Goal: Task Accomplishment & Management: Manage account settings

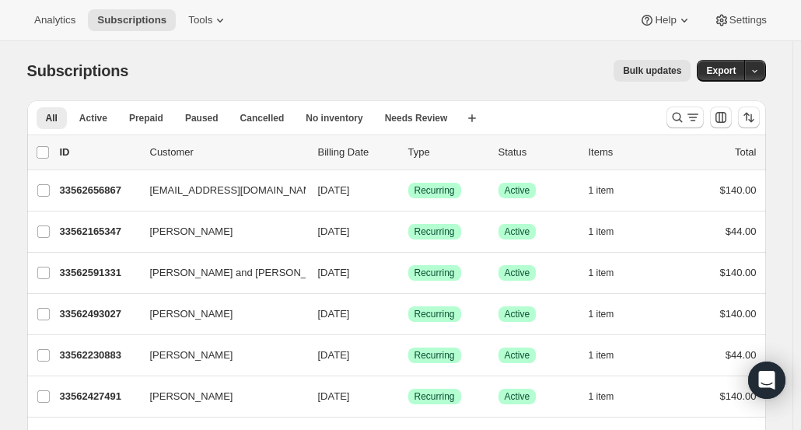
click at [209, 187] on span "[EMAIL_ADDRESS][DOMAIN_NAME]" at bounding box center [235, 191] width 171 height 16
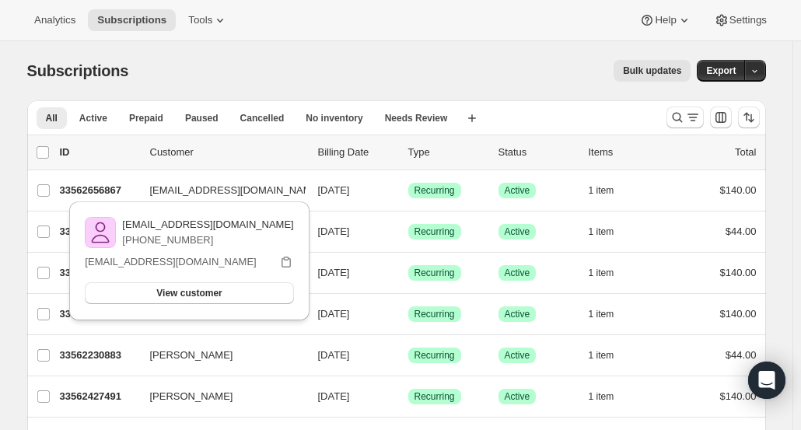
click at [197, 289] on span "View customer" at bounding box center [188, 293] width 65 height 12
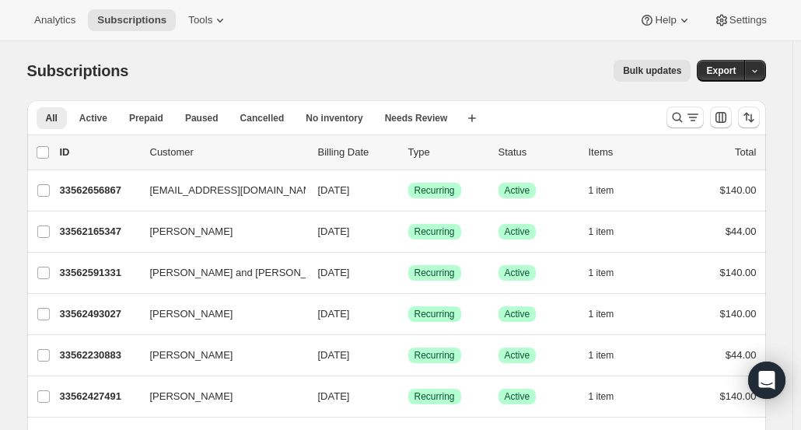
click at [186, 231] on span "[PERSON_NAME]" at bounding box center [191, 232] width 83 height 16
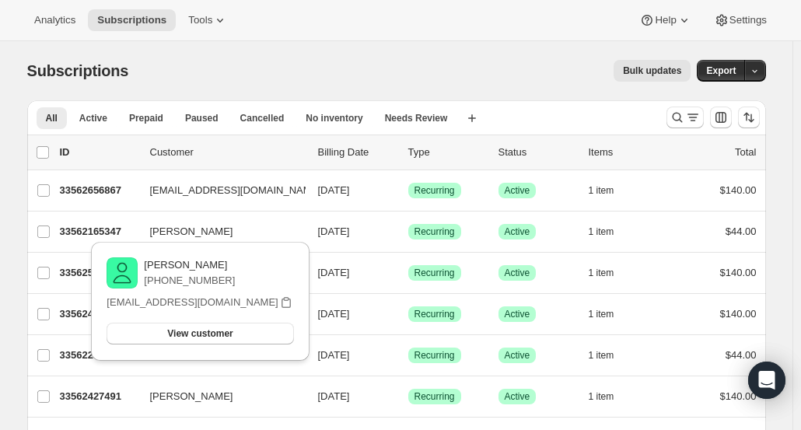
click at [173, 337] on span "View customer" at bounding box center [199, 333] width 65 height 12
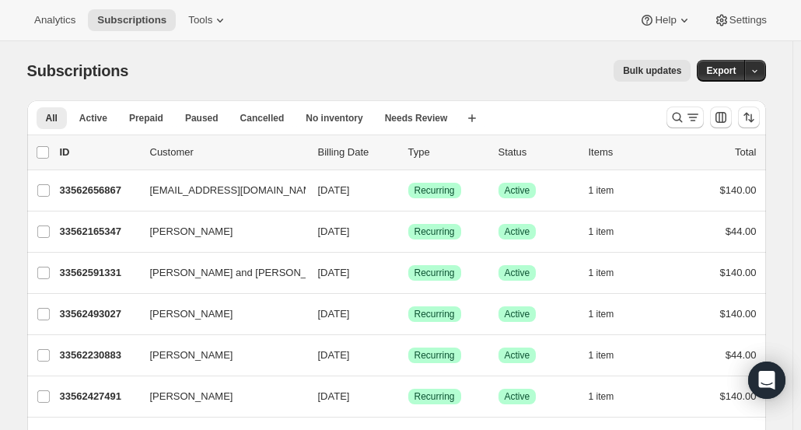
click at [199, 27] on button "Tools" at bounding box center [208, 20] width 58 height 22
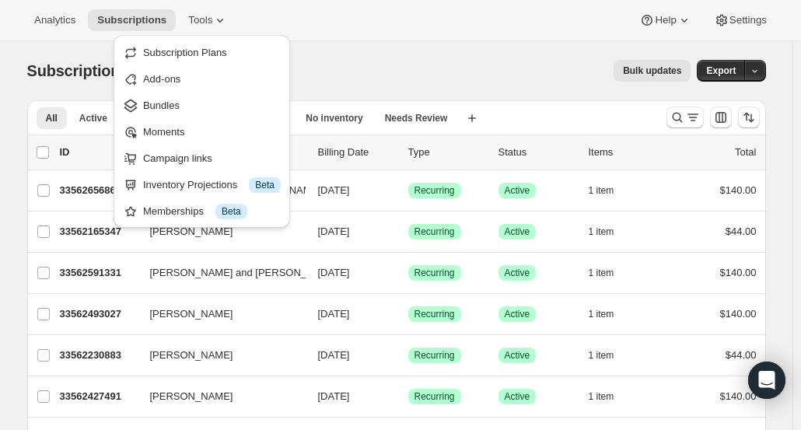
click at [190, 107] on span "Bundles" at bounding box center [212, 106] width 138 height 16
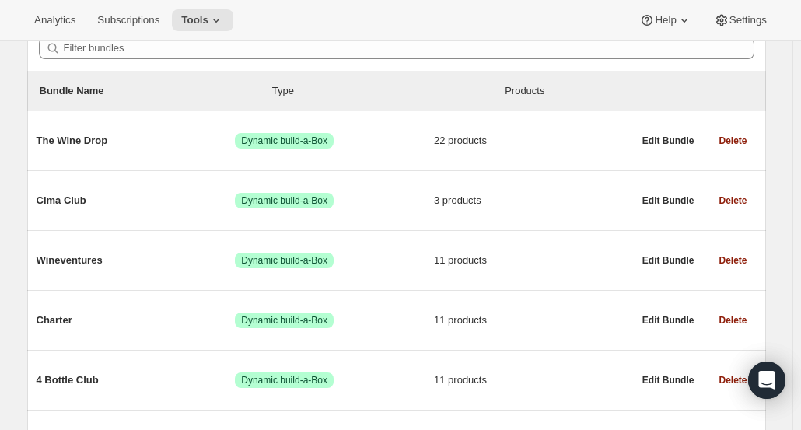
scroll to position [154, 0]
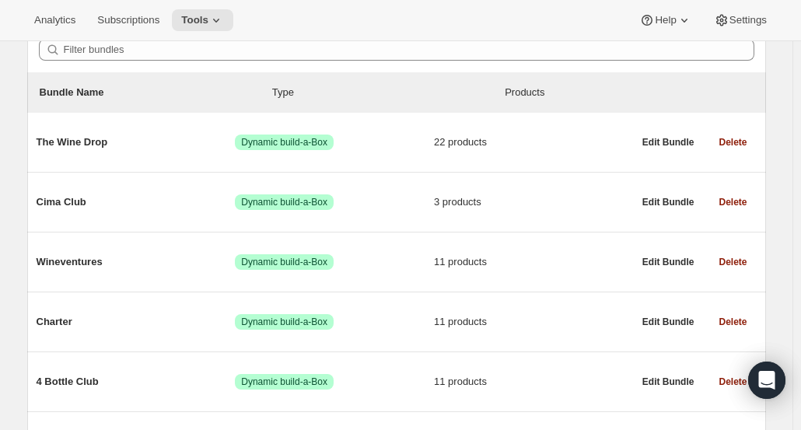
click at [480, 263] on span "11 products" at bounding box center [533, 262] width 199 height 16
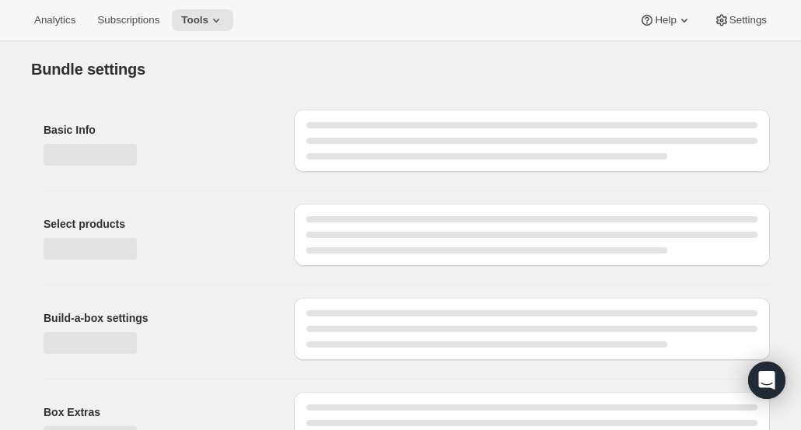
type input "Wineventures"
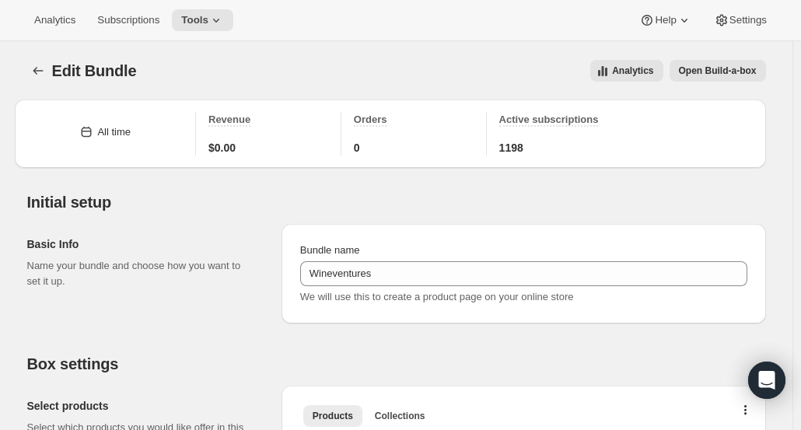
click at [208, 19] on icon at bounding box center [216, 20] width 16 height 16
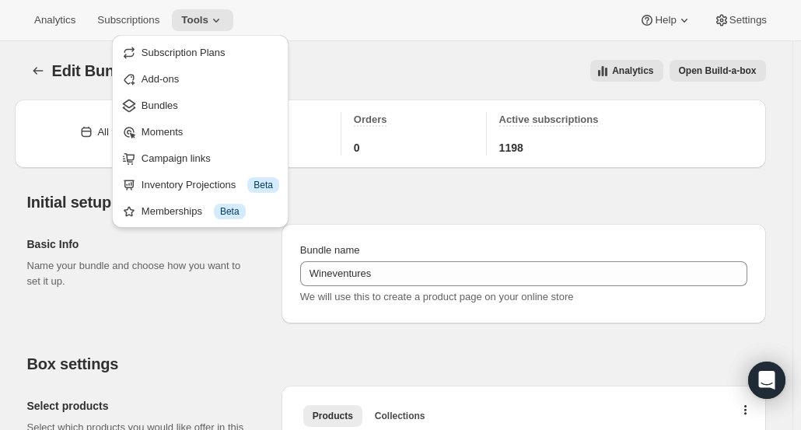
click at [173, 148] on button "Campaign links" at bounding box center [200, 157] width 167 height 25
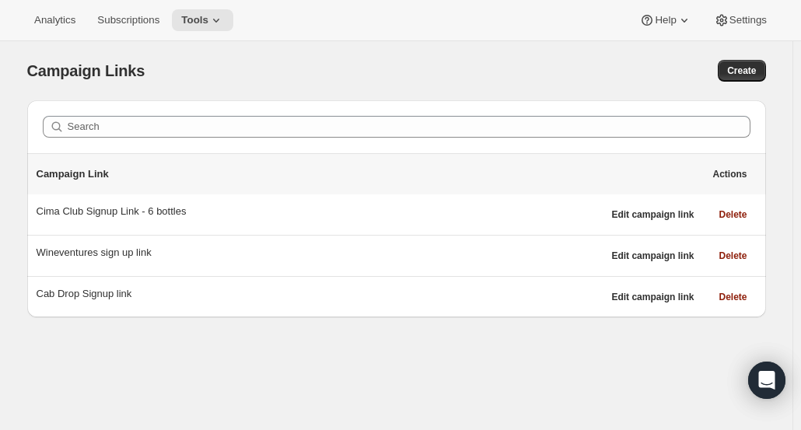
click at [199, 256] on div "Wineventures sign up link" at bounding box center [320, 253] width 566 height 16
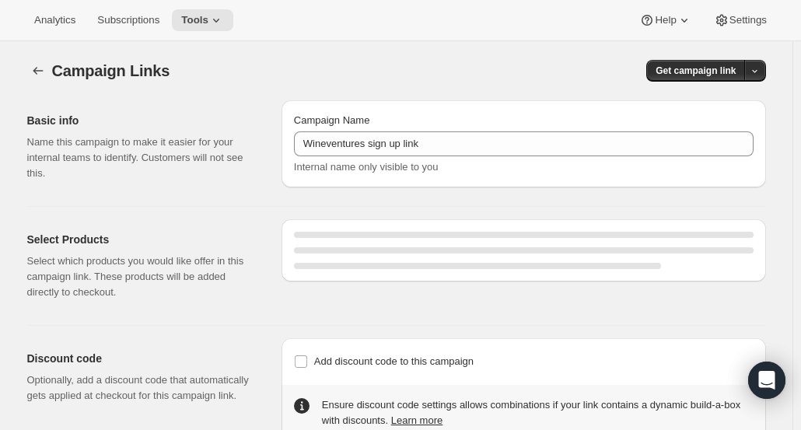
select select "gid://shopify/SellingPlan/15563194467"
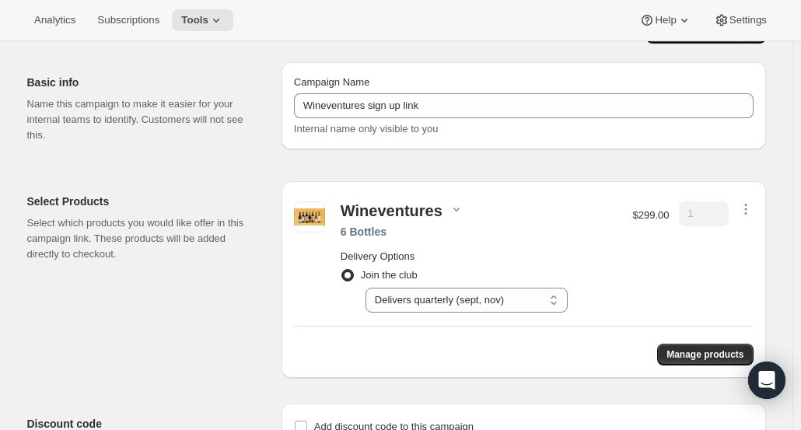
scroll to position [40, 0]
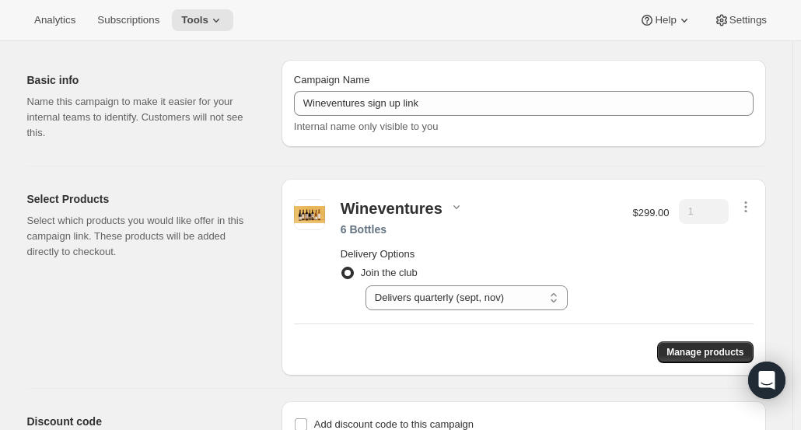
click at [749, 204] on icon "button" at bounding box center [746, 207] width 16 height 16
click at [739, 260] on span "Edit contents" at bounding box center [749, 262] width 58 height 12
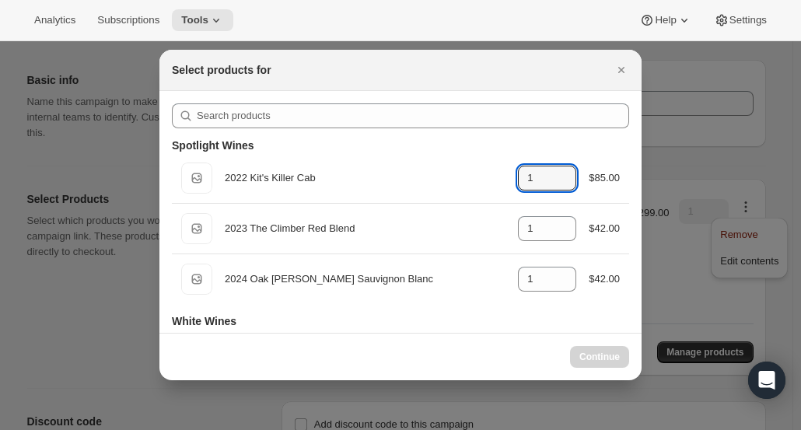
click at [532, 180] on input "1" at bounding box center [535, 178] width 35 height 25
type input "2"
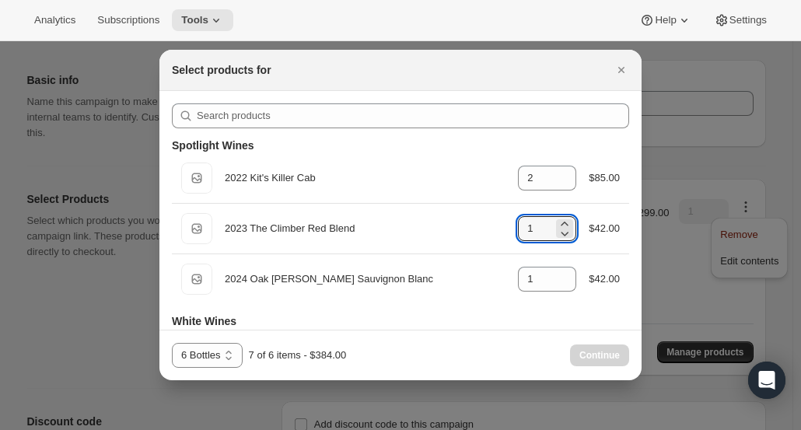
click at [534, 236] on input "1" at bounding box center [535, 228] width 35 height 25
type input "2"
click at [529, 261] on div "Default Title 2024 Oak Knoll Sauvignon Blanc gid://shopify/ProductVariant/43441…" at bounding box center [400, 279] width 457 height 50
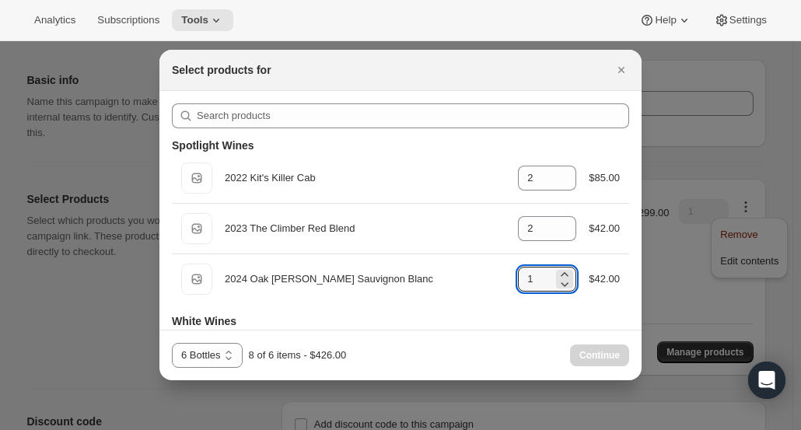
click at [533, 285] on input "1" at bounding box center [535, 279] width 35 height 25
type input "2"
click at [619, 72] on icon "Close" at bounding box center [621, 70] width 6 height 6
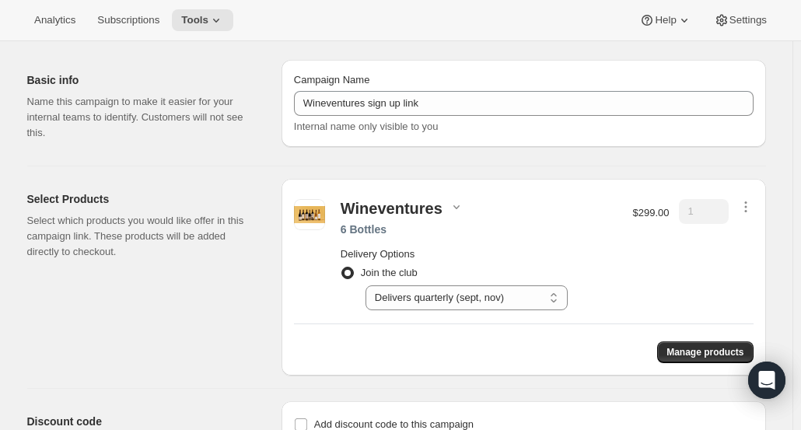
click at [126, 24] on span "Subscriptions" at bounding box center [128, 20] width 62 height 12
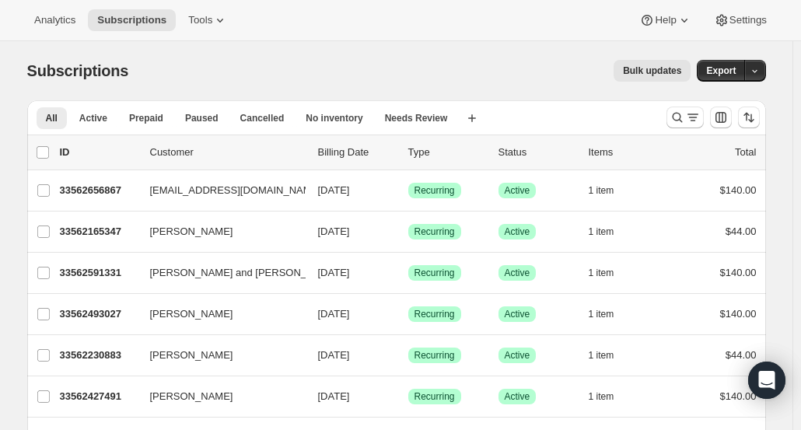
click at [92, 306] on p "33562493027" at bounding box center [99, 314] width 78 height 16
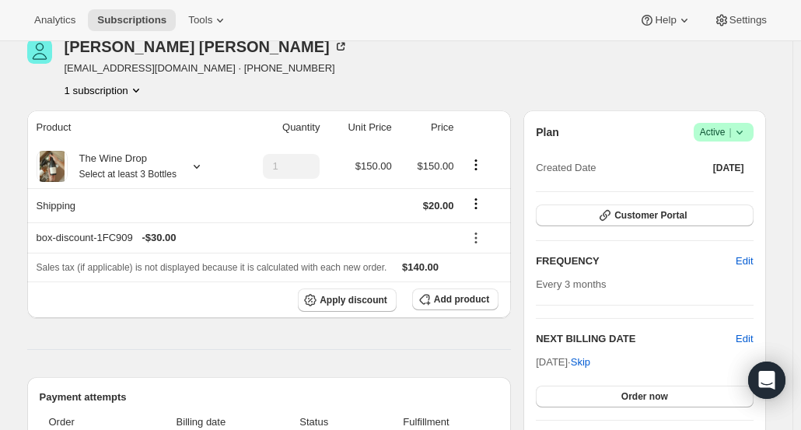
scroll to position [88, 0]
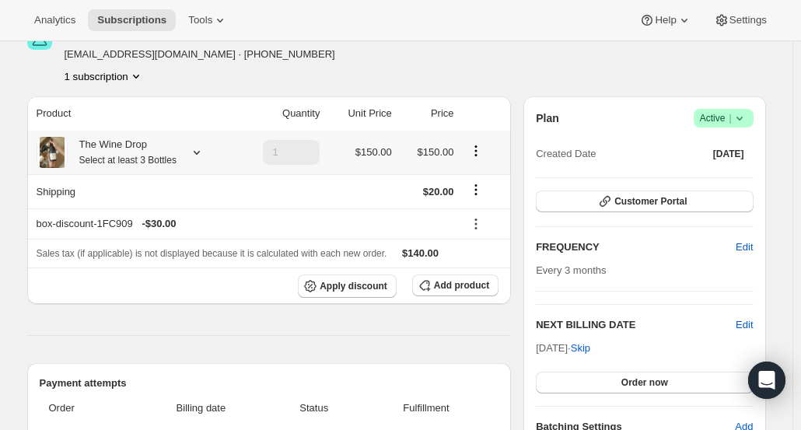
click at [204, 150] on icon at bounding box center [197, 153] width 16 height 16
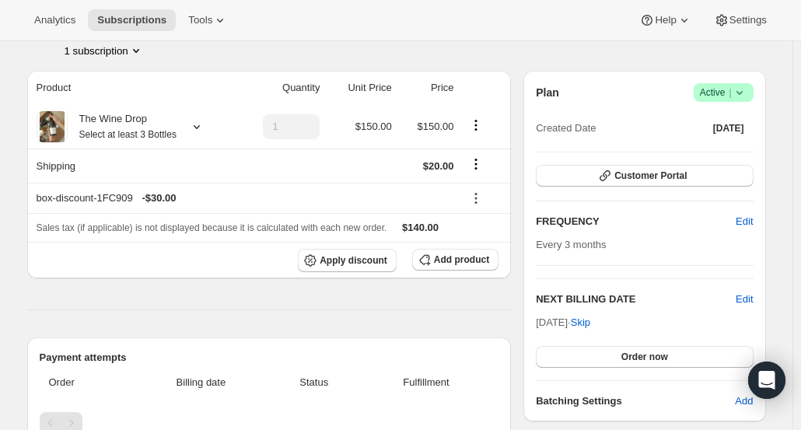
scroll to position [0, 0]
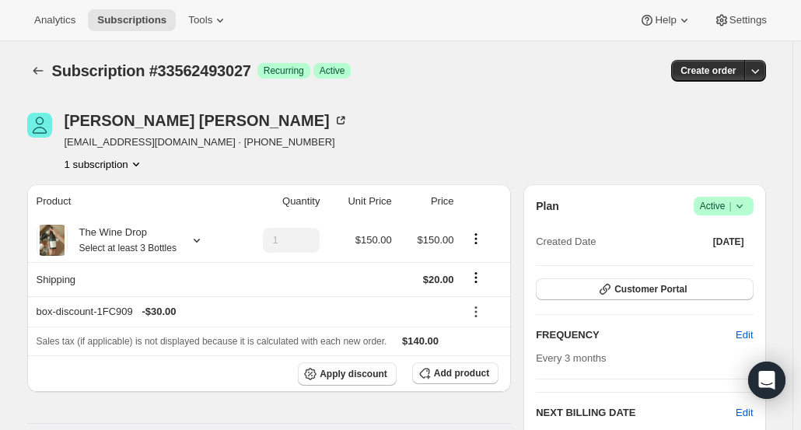
click at [673, 287] on span "Customer Portal" at bounding box center [650, 289] width 72 height 12
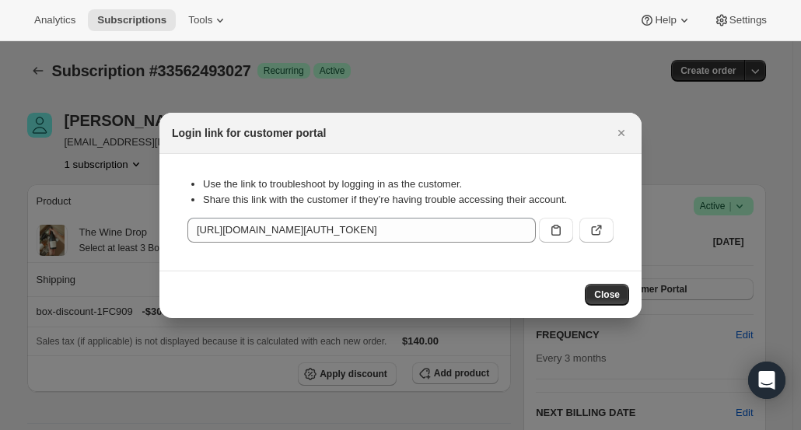
click at [599, 226] on icon ":rrc:" at bounding box center [597, 230] width 16 height 16
click at [625, 131] on icon "Close" at bounding box center [621, 133] width 16 height 16
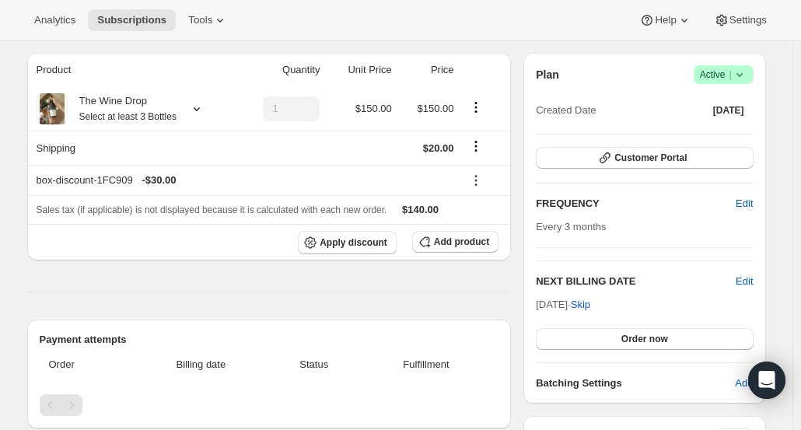
scroll to position [134, 0]
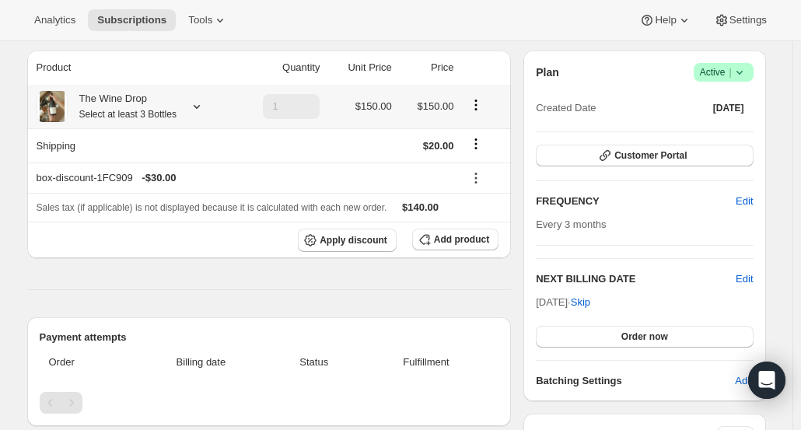
click at [477, 103] on icon "Product actions" at bounding box center [476, 105] width 16 height 16
click at [503, 300] on div "Product Quantity Unit Price Price The Wine Drop Select at least 3 Bottles 1 $15…" at bounding box center [269, 331] width 484 height 560
click at [479, 145] on icon "Shipping actions" at bounding box center [476, 144] width 16 height 16
click at [390, 310] on div "Product Quantity Unit Price Price The Wine Drop Select at least 3 Bottles 1 $15…" at bounding box center [269, 331] width 484 height 560
click at [238, 320] on div "Payment attempts Order Billing date Status Fulfillment" at bounding box center [269, 371] width 484 height 109
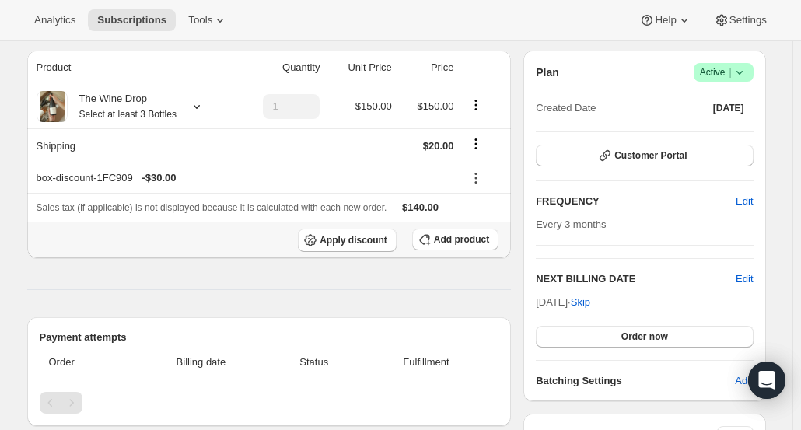
click at [452, 239] on span "Add product" at bounding box center [461, 239] width 55 height 12
